Goal: Transaction & Acquisition: Purchase product/service

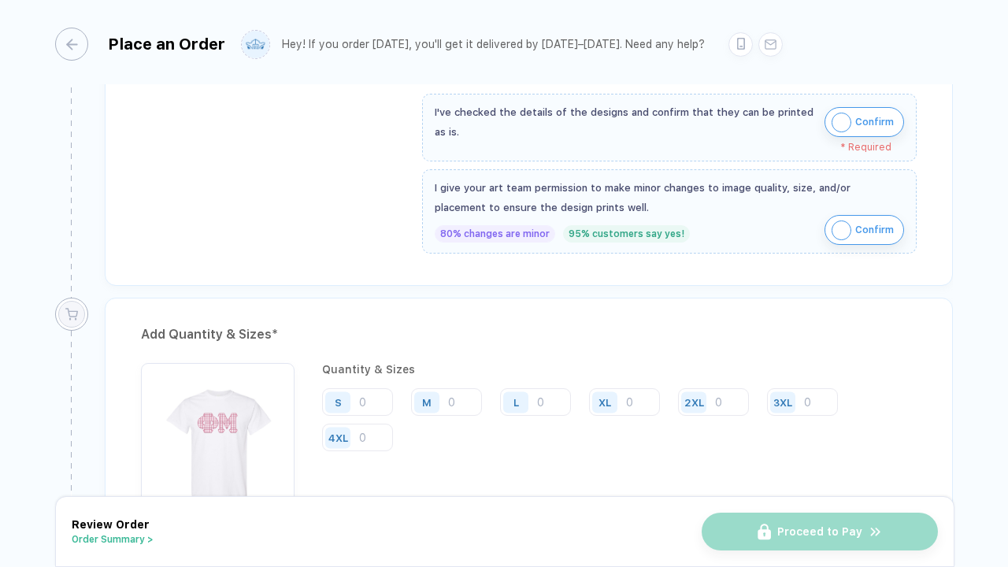
click at [847, 126] on img "button" at bounding box center [842, 123] width 20 height 20
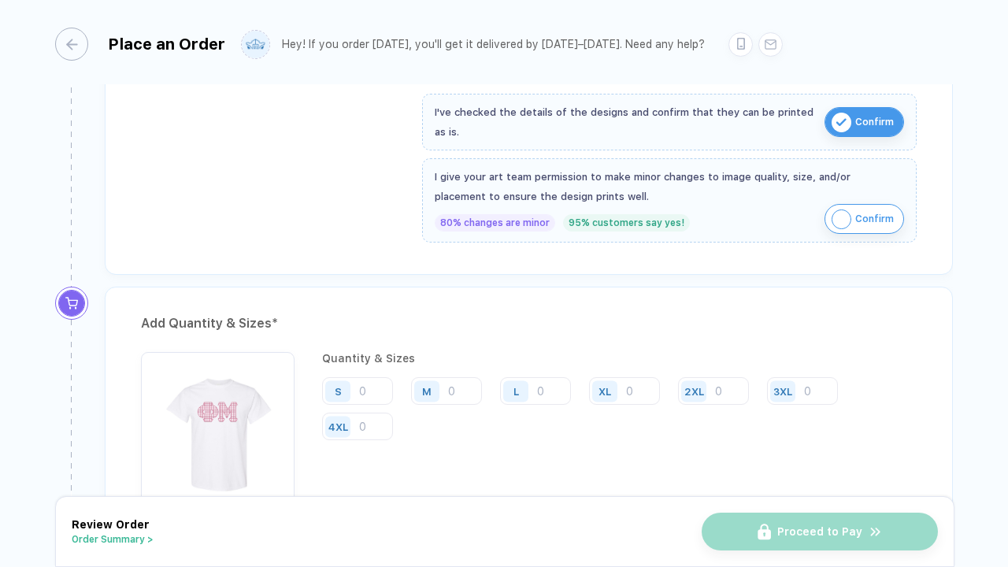
click at [855, 210] on span "Confirm" at bounding box center [874, 218] width 39 height 25
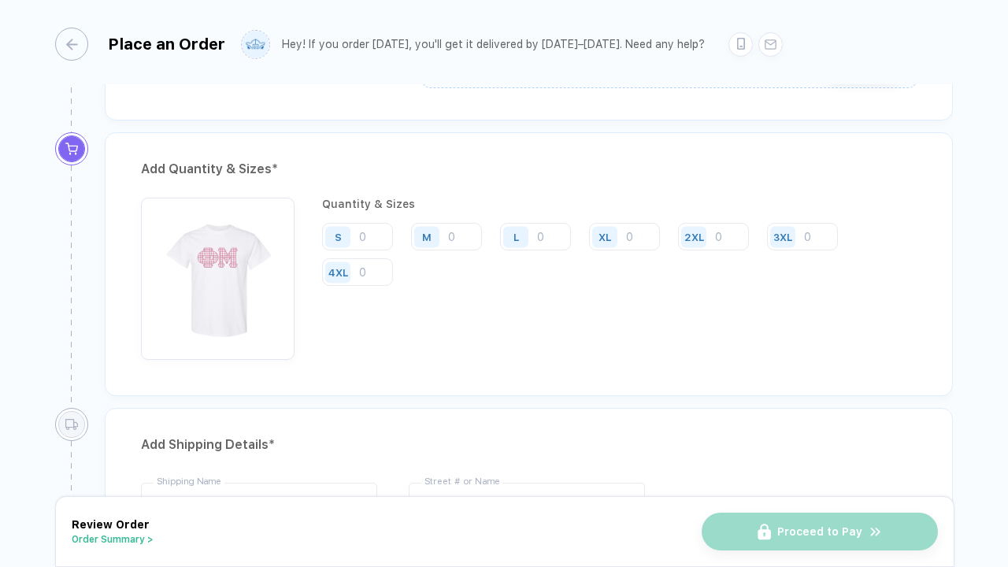
scroll to position [776, 0]
click at [365, 232] on input "number" at bounding box center [357, 235] width 71 height 28
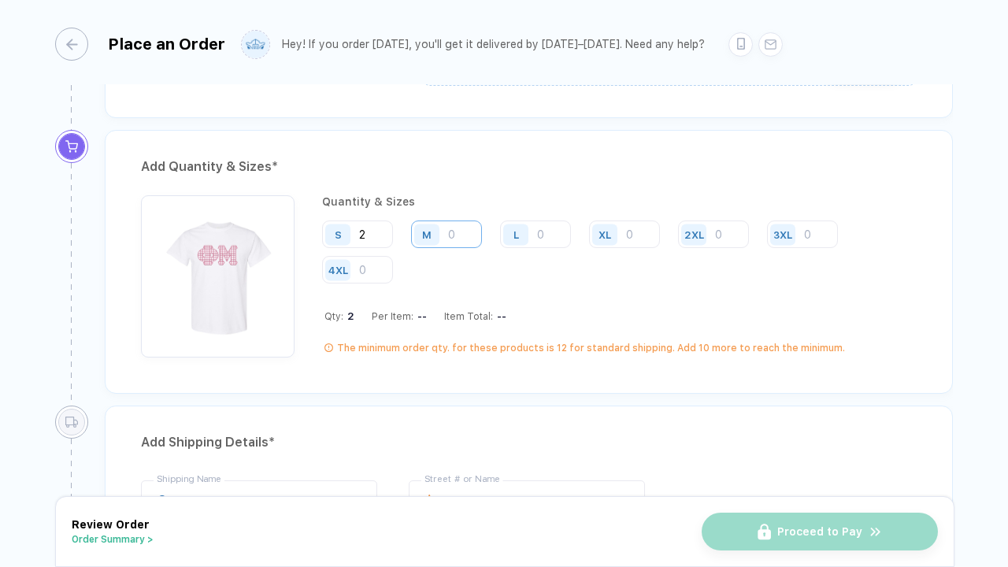
type input "2"
click at [457, 227] on input "number" at bounding box center [446, 235] width 71 height 28
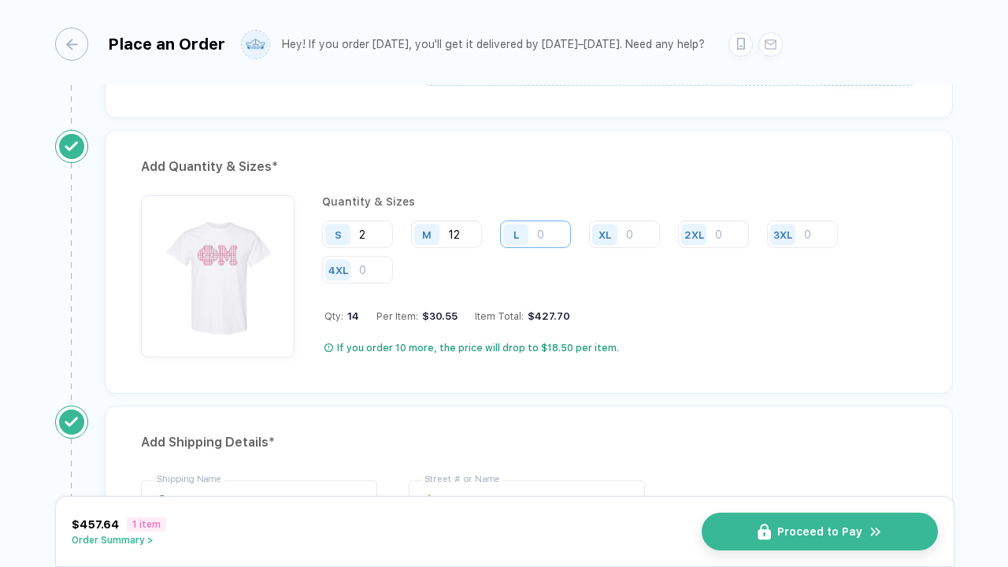
type input "12"
click at [550, 223] on input "number" at bounding box center [535, 235] width 71 height 28
type input "23"
click at [624, 231] on div "XL" at bounding box center [607, 235] width 36 height 28
click at [634, 233] on input "number" at bounding box center [624, 235] width 71 height 28
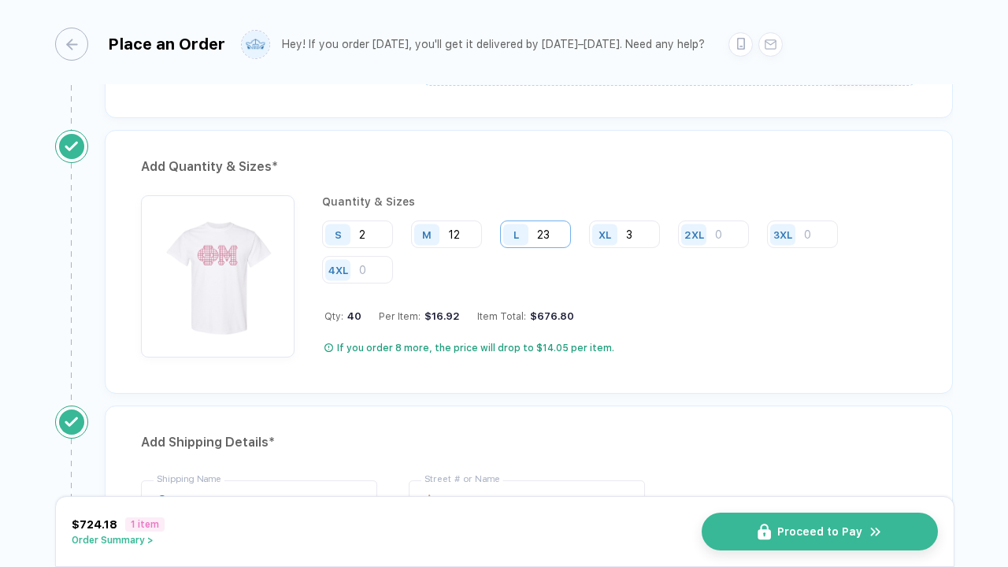
type input "3"
click at [544, 232] on input "23" at bounding box center [535, 235] width 71 height 28
type input "33"
click at [695, 332] on div "Quantity & Sizes S 2 M 12 L 33 XL 3 2XL 3XL 4XL Qty: 50 Per Item: $14.65 Item T…" at bounding box center [619, 276] width 595 height 162
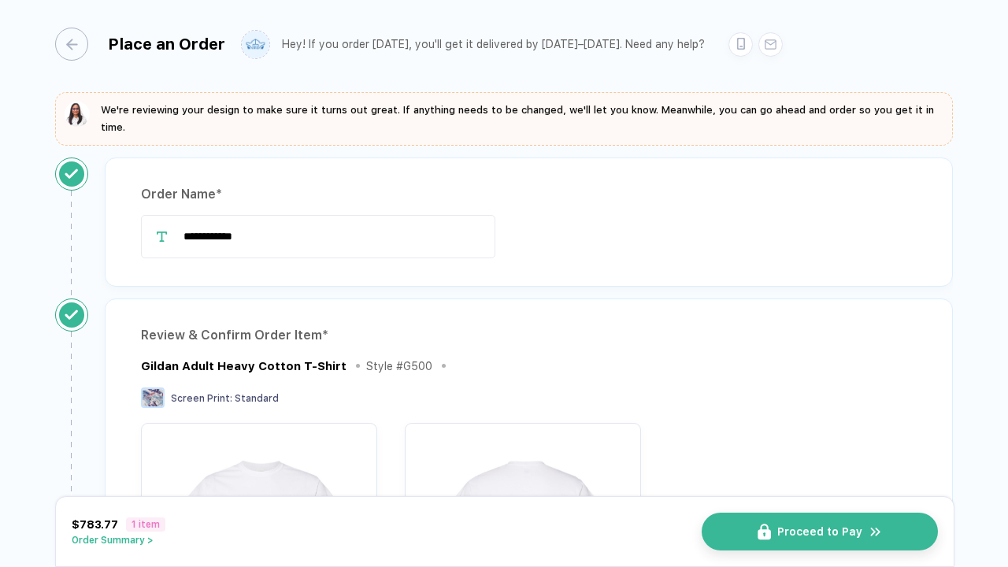
scroll to position [0, 0]
